Goal: Task Accomplishment & Management: Use online tool/utility

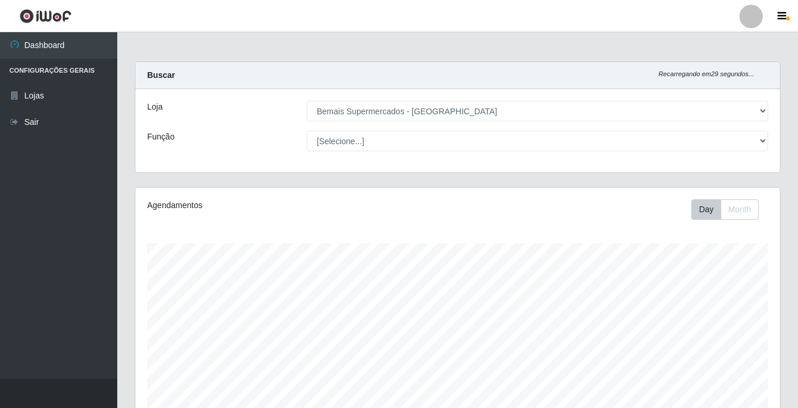
select select "250"
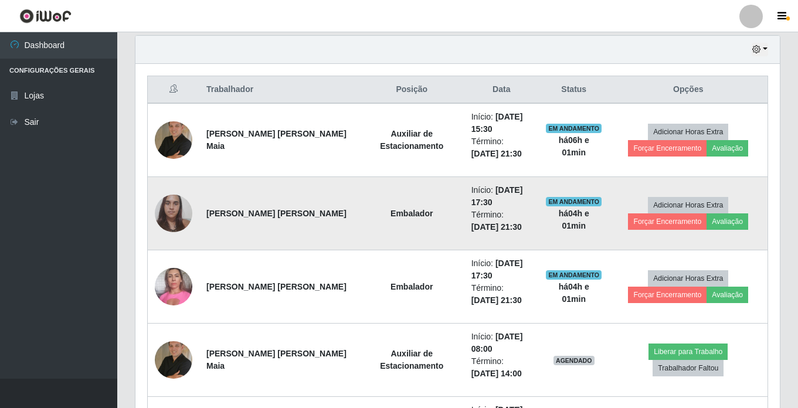
scroll to position [469, 0]
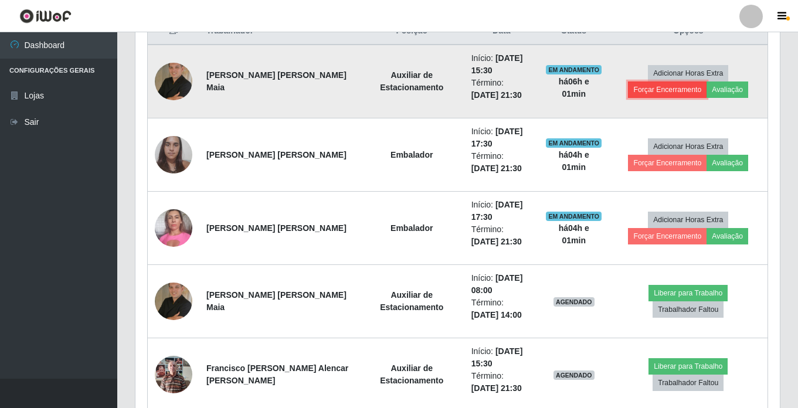
click at [675, 91] on button "Forçar Encerramento" at bounding box center [667, 90] width 79 height 16
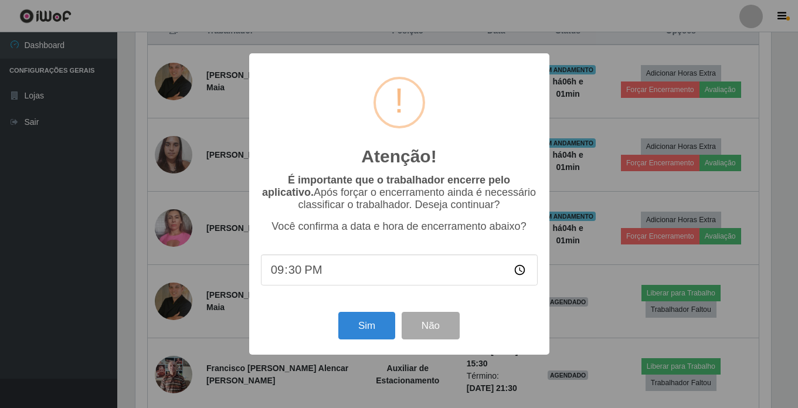
scroll to position [243, 639]
click at [366, 325] on button "Sim" at bounding box center [368, 326] width 57 height 28
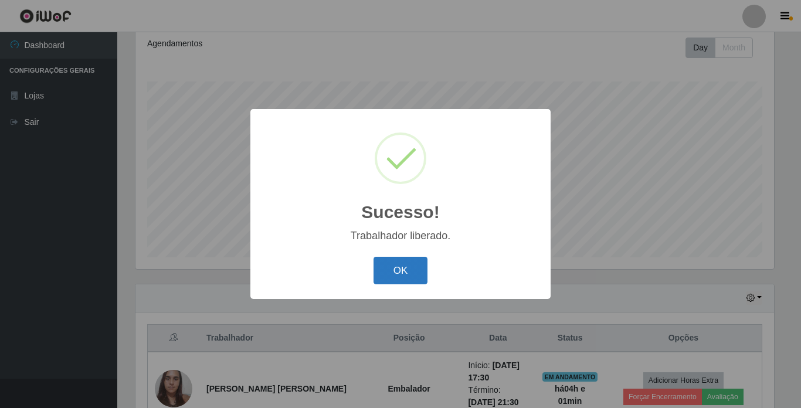
click at [397, 267] on button "OK" at bounding box center [401, 271] width 55 height 28
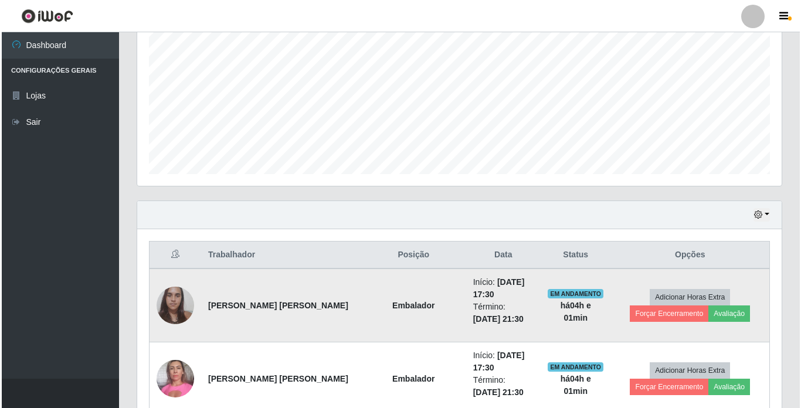
scroll to position [279, 0]
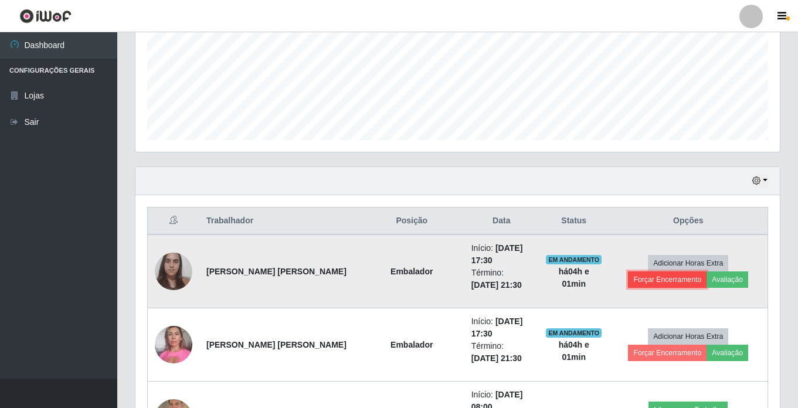
click at [676, 279] on button "Forçar Encerramento" at bounding box center [667, 280] width 79 height 16
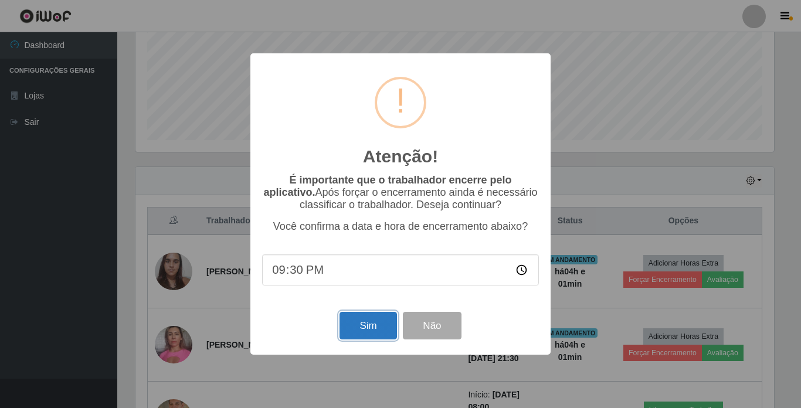
click at [362, 327] on button "Sim" at bounding box center [368, 326] width 57 height 28
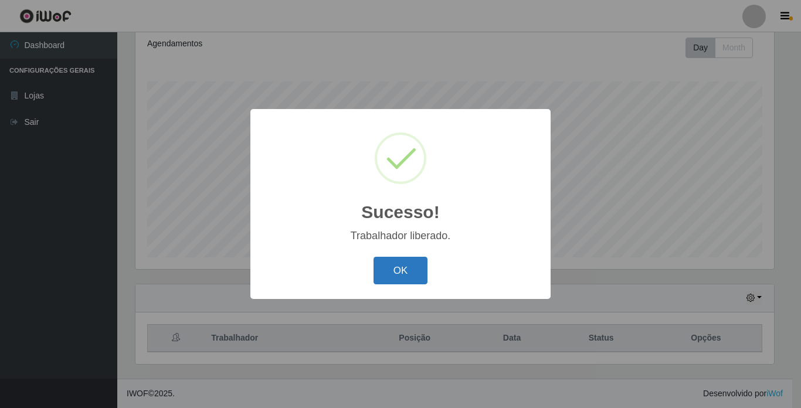
click at [391, 267] on button "OK" at bounding box center [401, 271] width 55 height 28
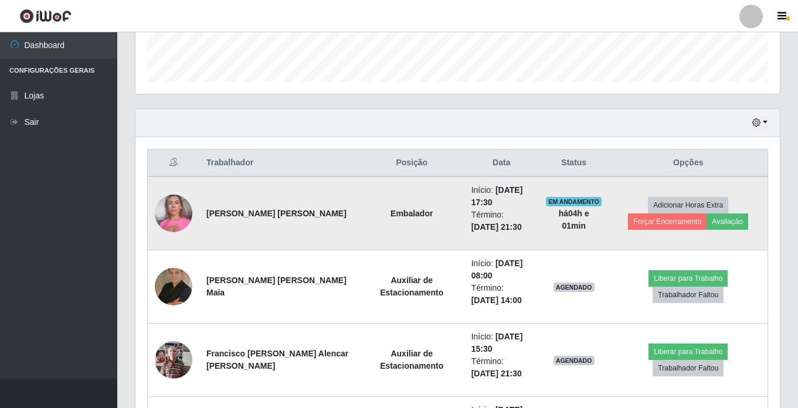
scroll to position [338, 0]
click at [725, 220] on button "Avaliação" at bounding box center [728, 221] width 42 height 16
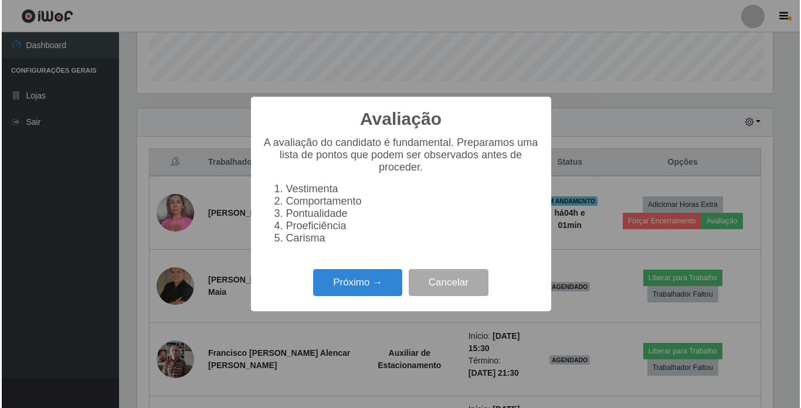
scroll to position [243, 639]
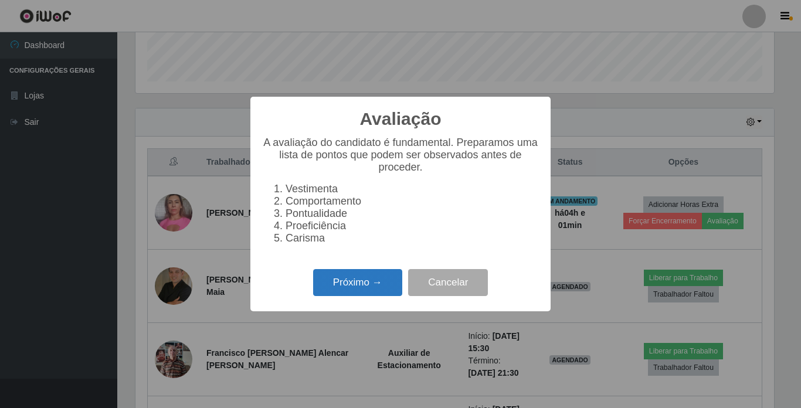
click at [342, 280] on button "Próximo →" at bounding box center [357, 283] width 89 height 28
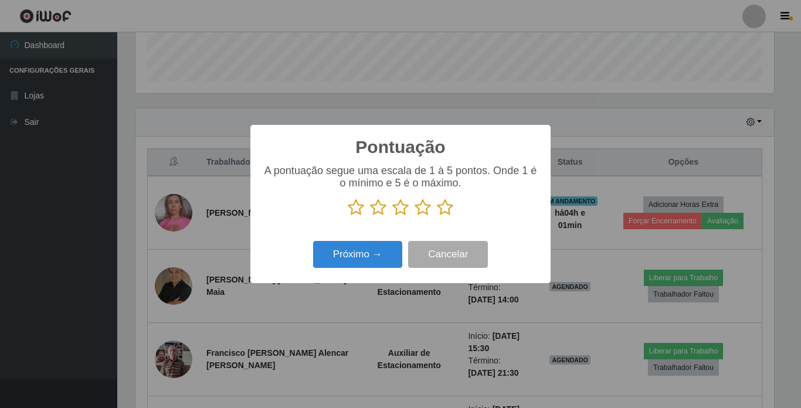
drag, startPoint x: 449, startPoint y: 204, endPoint x: 388, endPoint y: 233, distance: 67.7
click at [447, 205] on icon at bounding box center [445, 208] width 16 height 18
click at [437, 216] on input "radio" at bounding box center [437, 216] width 0 height 0
click at [364, 248] on button "Próximo →" at bounding box center [357, 255] width 89 height 28
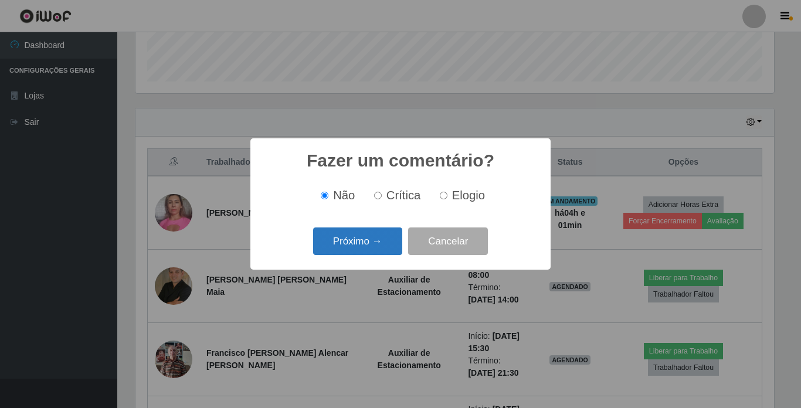
click at [366, 245] on button "Próximo →" at bounding box center [357, 242] width 89 height 28
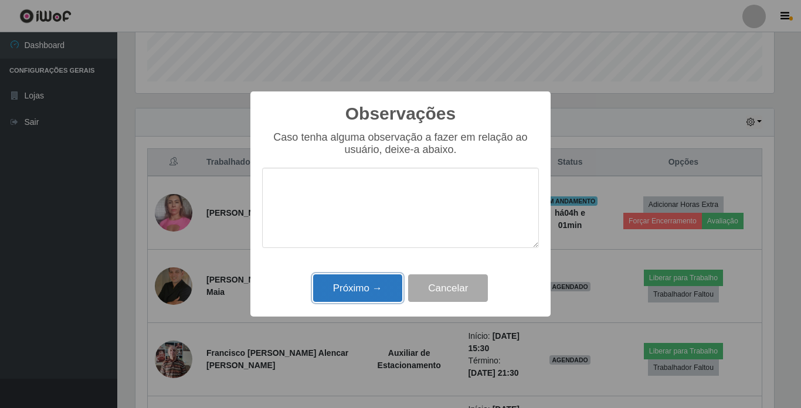
click at [357, 289] on button "Próximo →" at bounding box center [357, 288] width 89 height 28
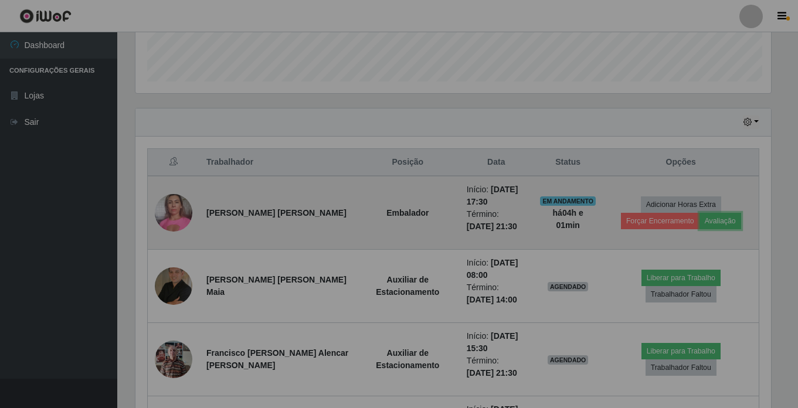
scroll to position [243, 645]
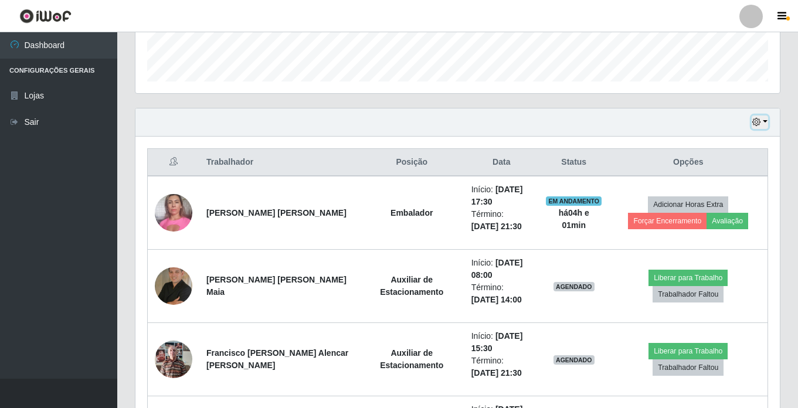
click at [760, 118] on icon "button" at bounding box center [756, 122] width 8 height 8
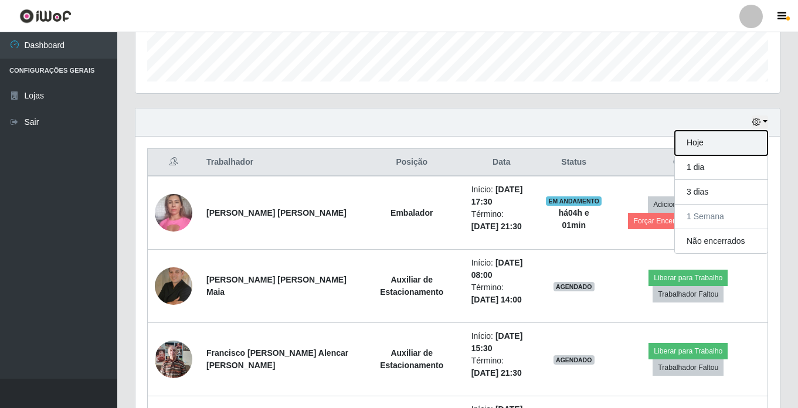
click at [719, 139] on button "Hoje" at bounding box center [721, 143] width 93 height 25
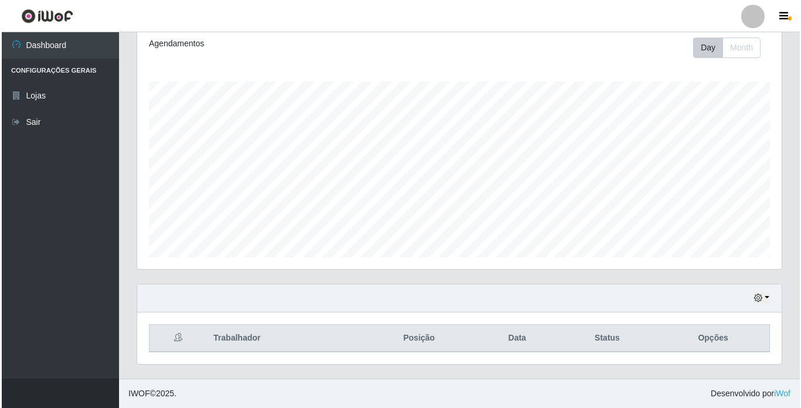
scroll to position [0, 0]
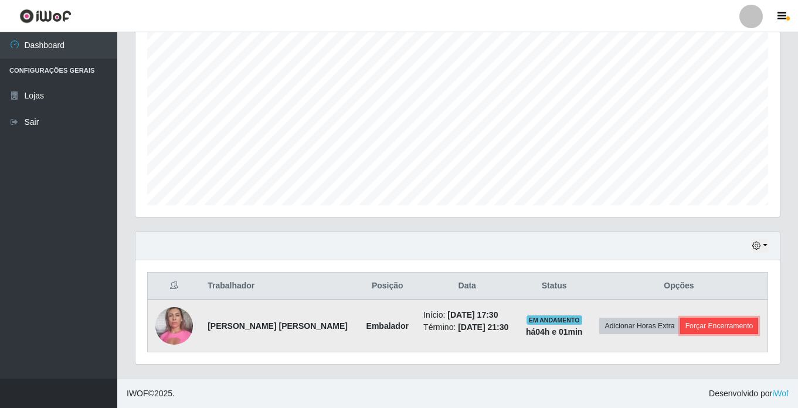
click at [720, 325] on button "Forçar Encerramento" at bounding box center [719, 326] width 79 height 16
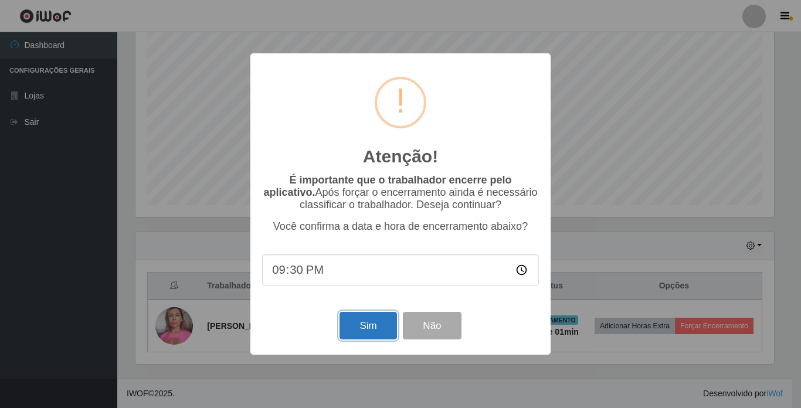
click at [362, 324] on button "Sim" at bounding box center [368, 326] width 57 height 28
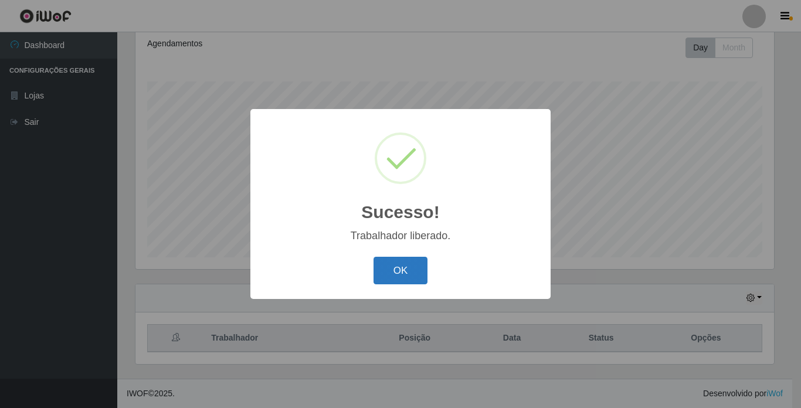
click at [396, 276] on button "OK" at bounding box center [401, 271] width 55 height 28
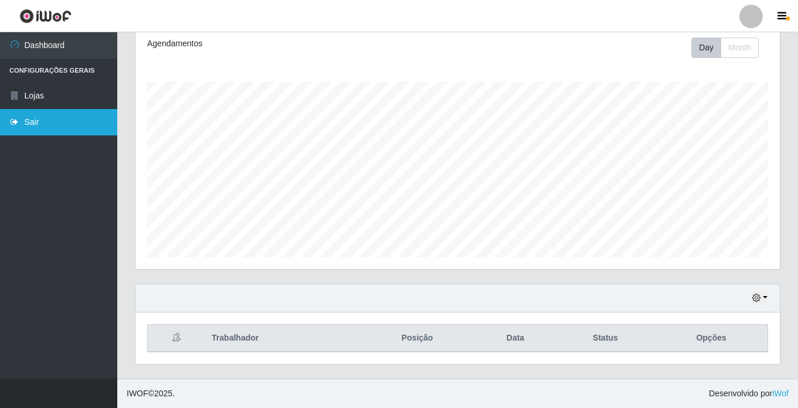
click at [46, 126] on link "Sair" at bounding box center [58, 122] width 117 height 26
